Goal: Navigation & Orientation: Find specific page/section

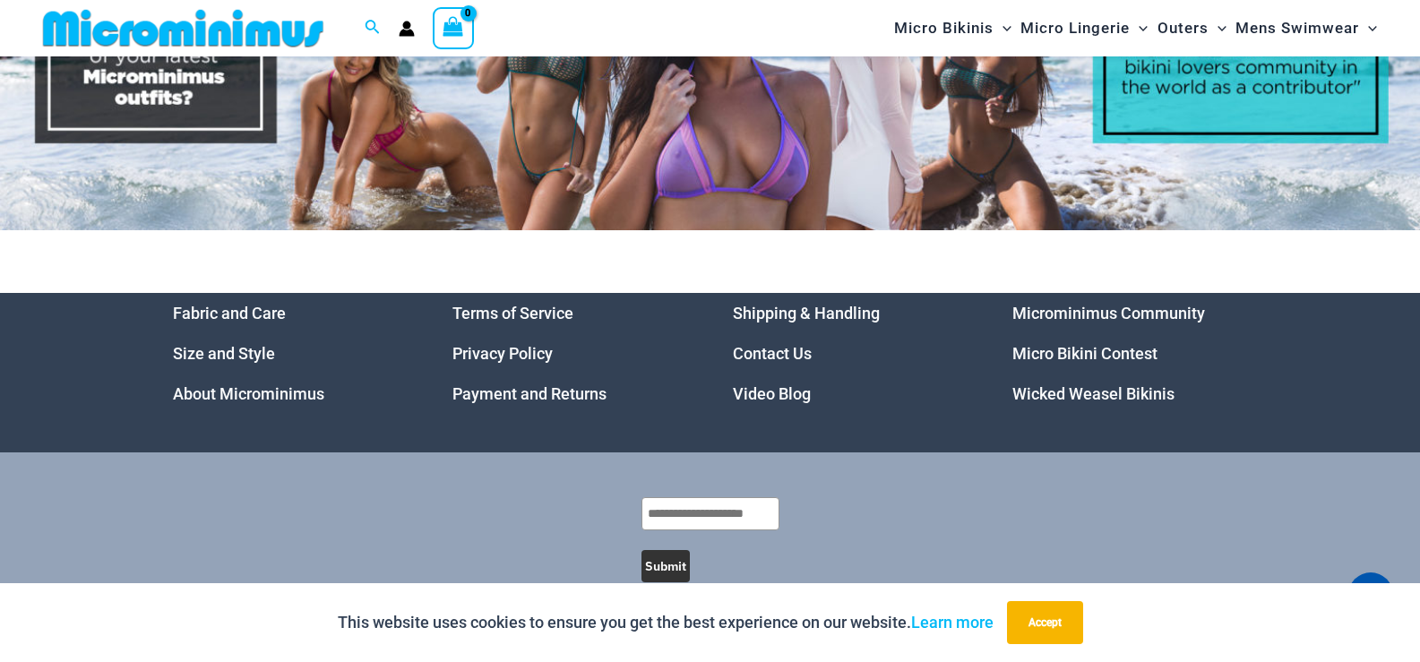
scroll to position [8271, 0]
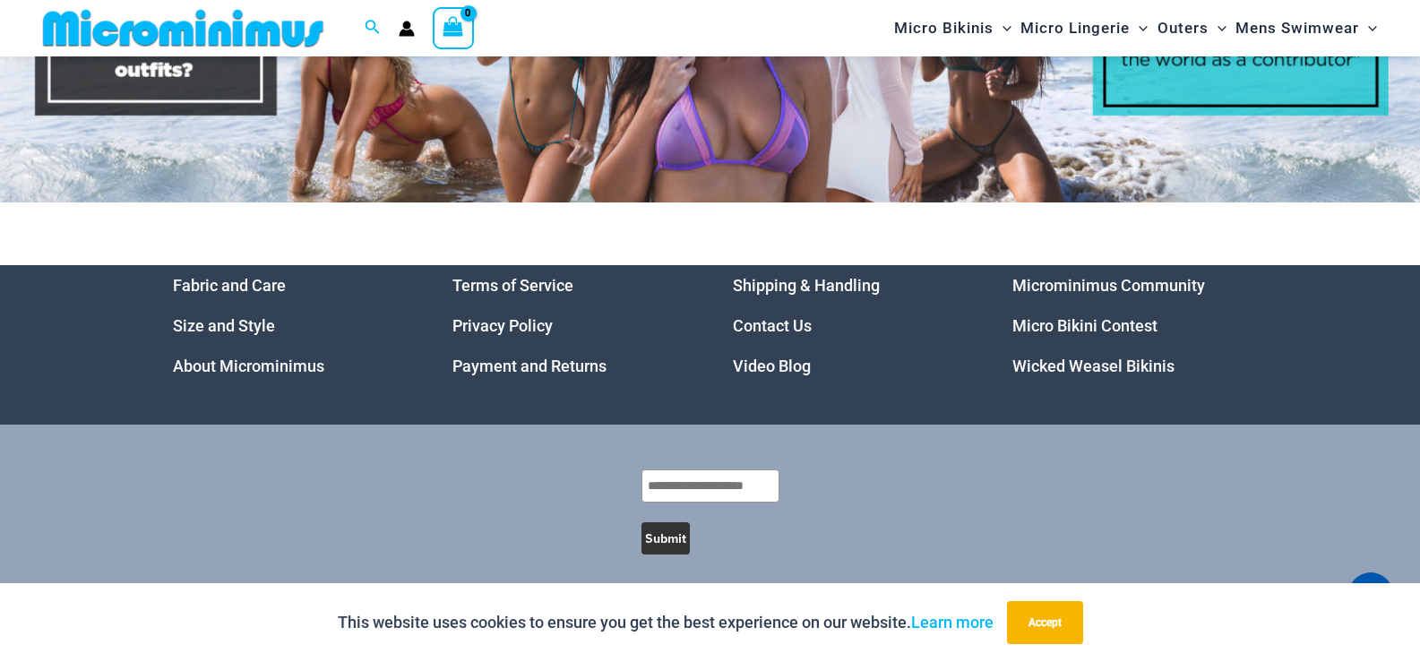
click at [289, 362] on link "About Microminimus" at bounding box center [248, 365] width 151 height 19
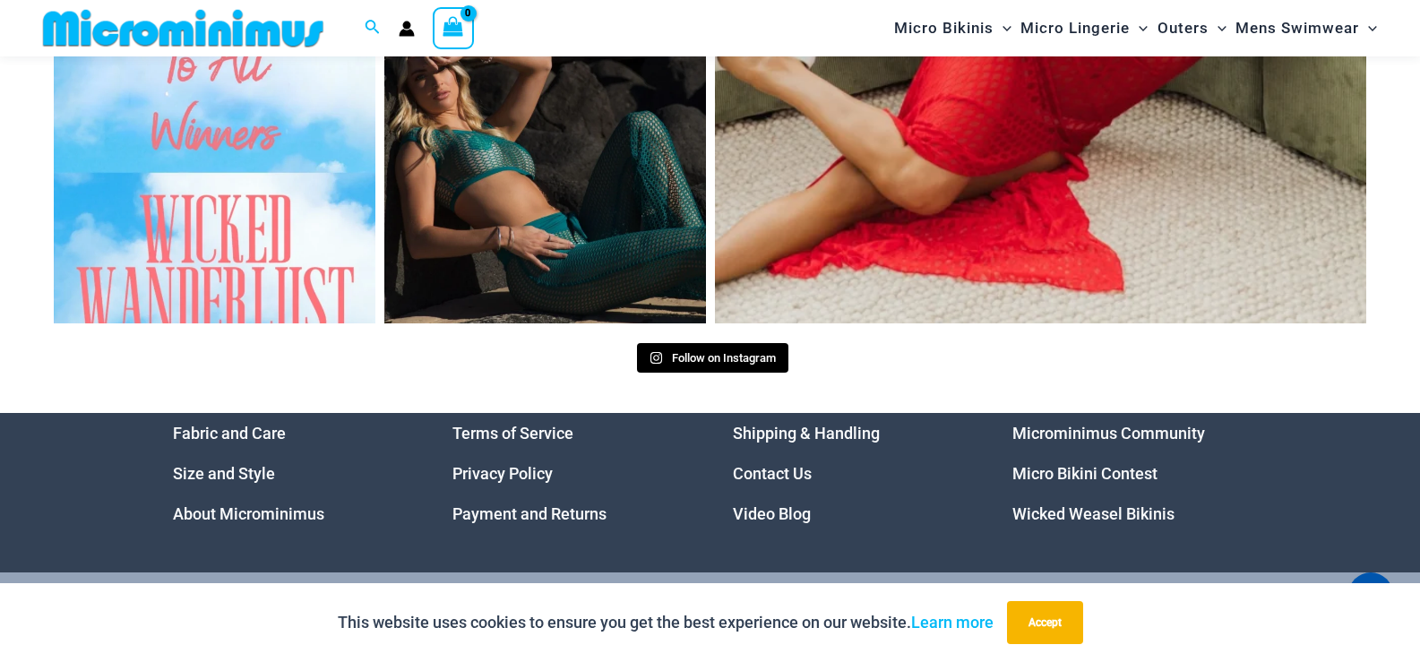
scroll to position [2400, 0]
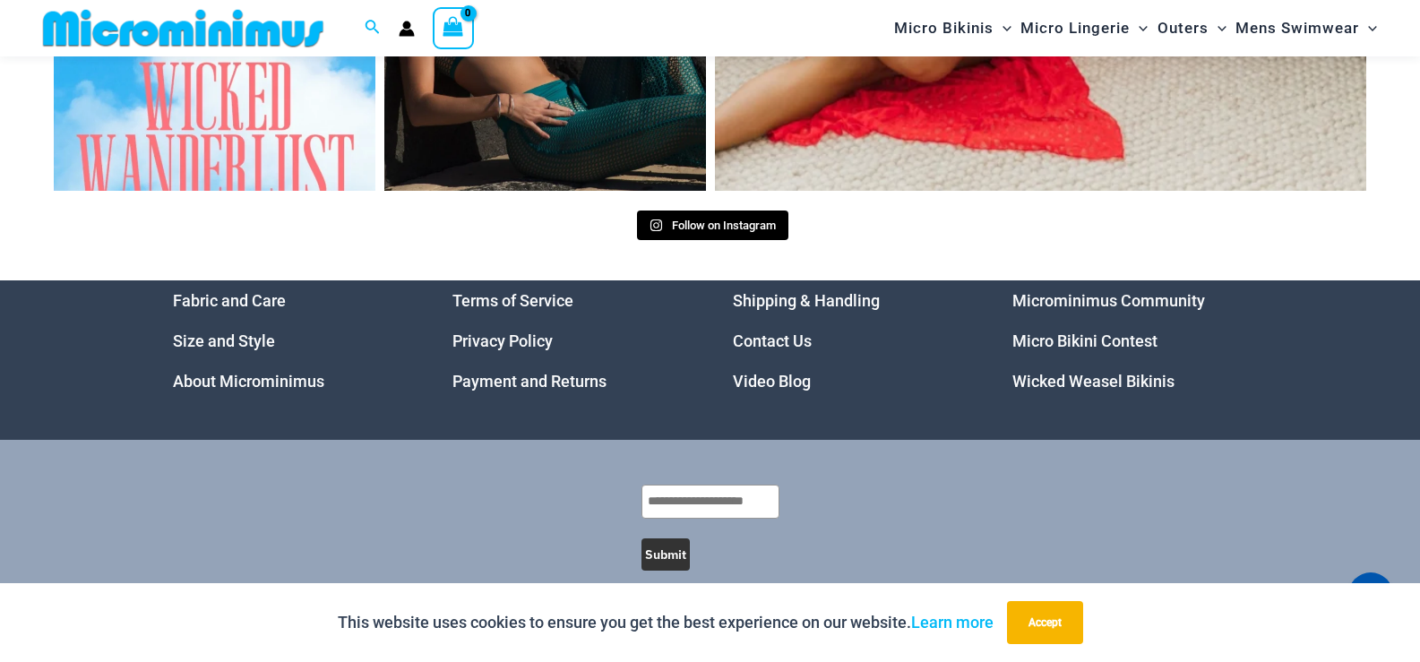
click at [1114, 372] on link "Wicked Weasel Bikinis" at bounding box center [1093, 381] width 162 height 19
